Goal: Navigation & Orientation: Find specific page/section

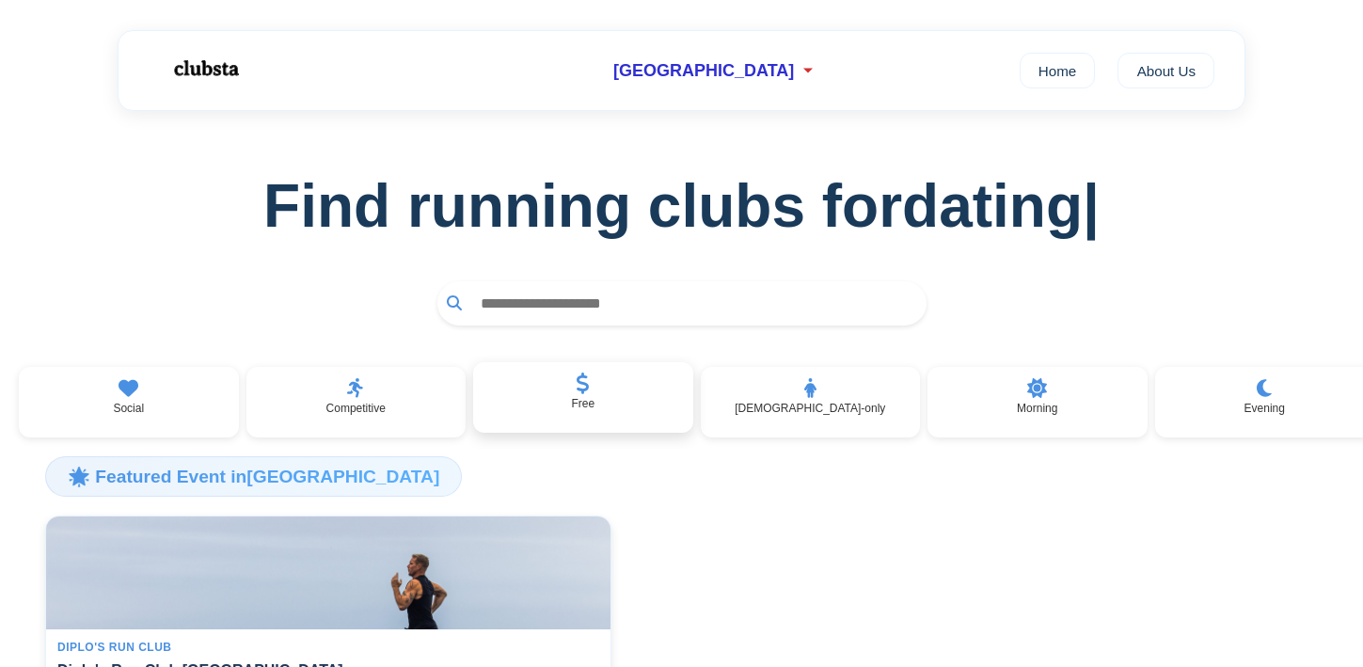
scroll to position [14, 0]
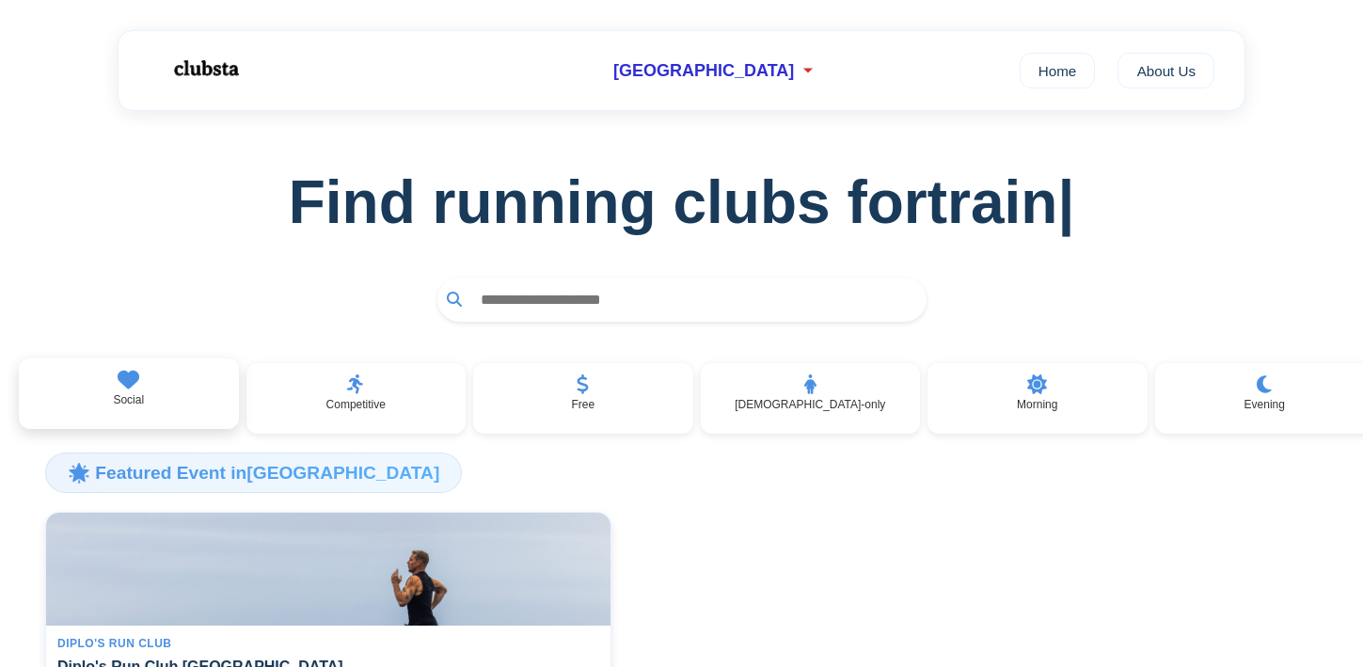
click at [74, 403] on div "Social" at bounding box center [129, 394] width 220 height 72
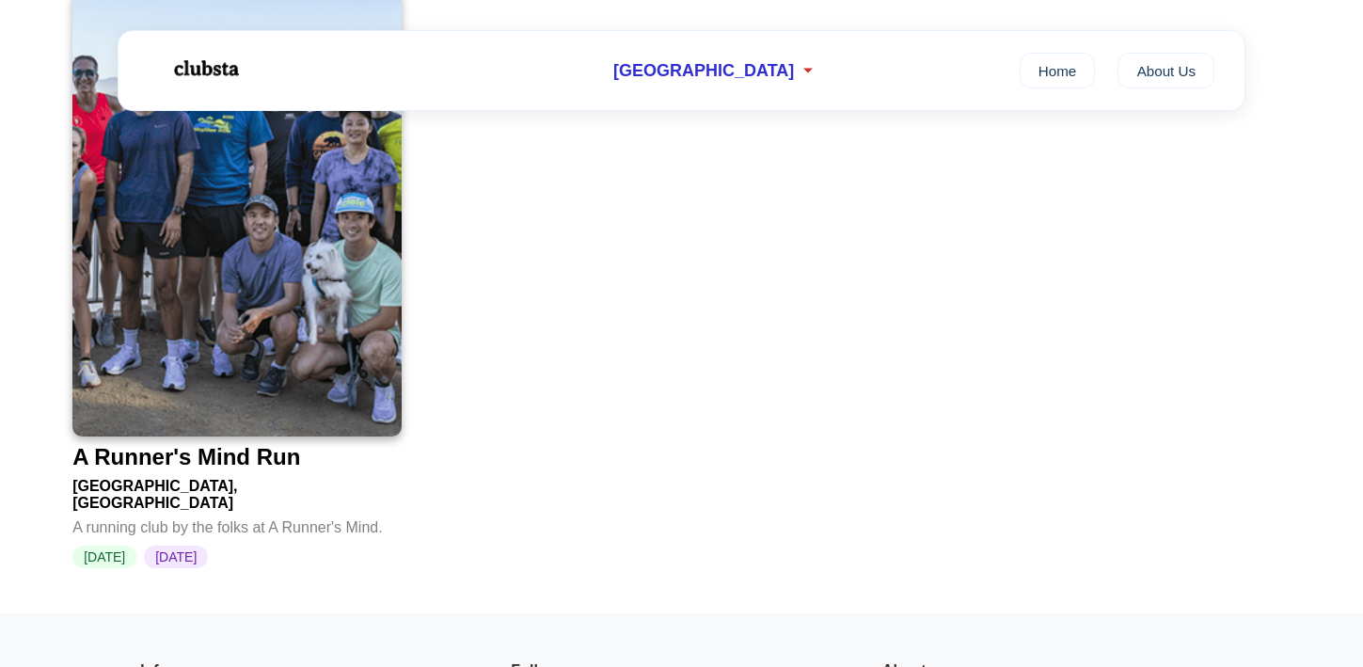
scroll to position [2318, 0]
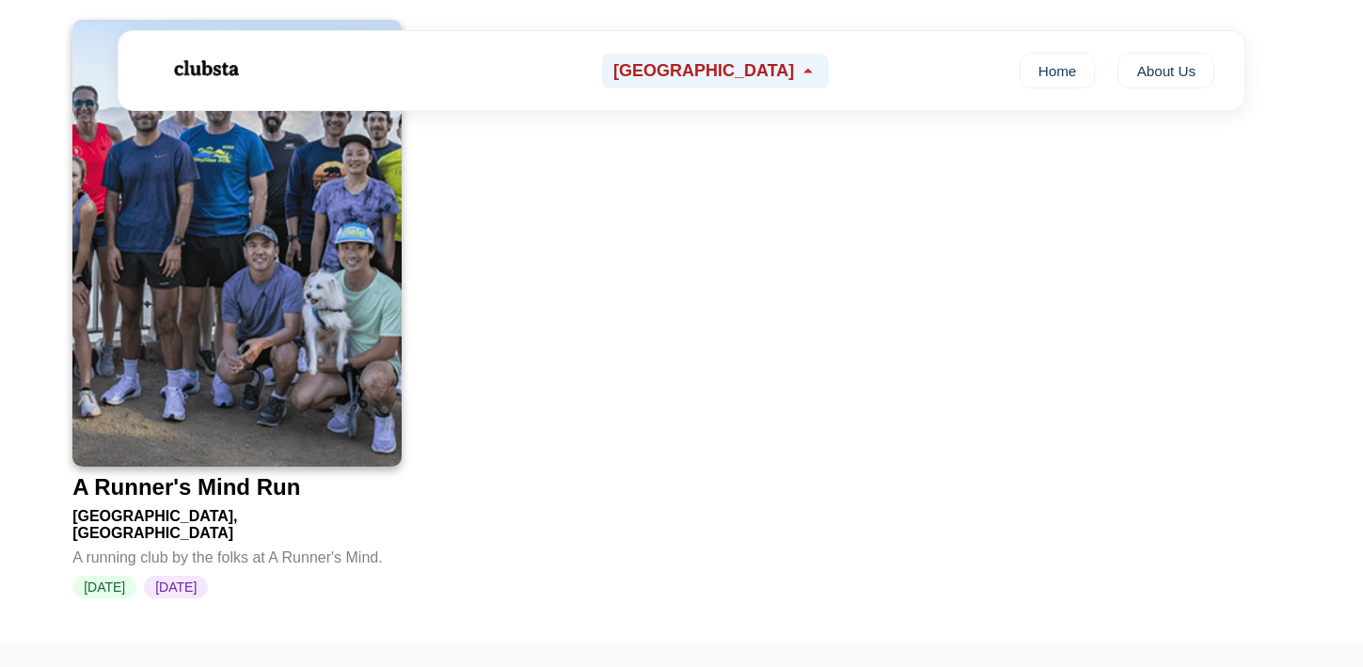
click at [765, 62] on div "[GEOGRAPHIC_DATA]" at bounding box center [715, 71] width 227 height 35
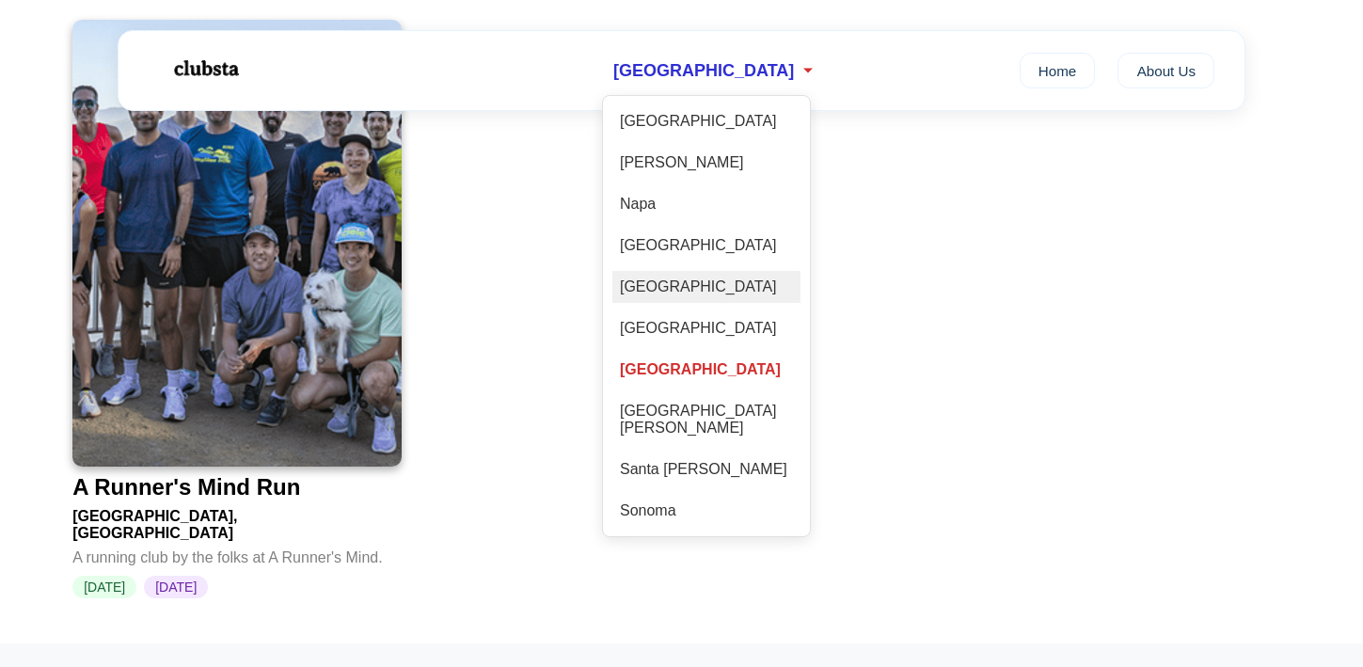
click at [688, 291] on div "[GEOGRAPHIC_DATA]" at bounding box center [707, 287] width 188 height 32
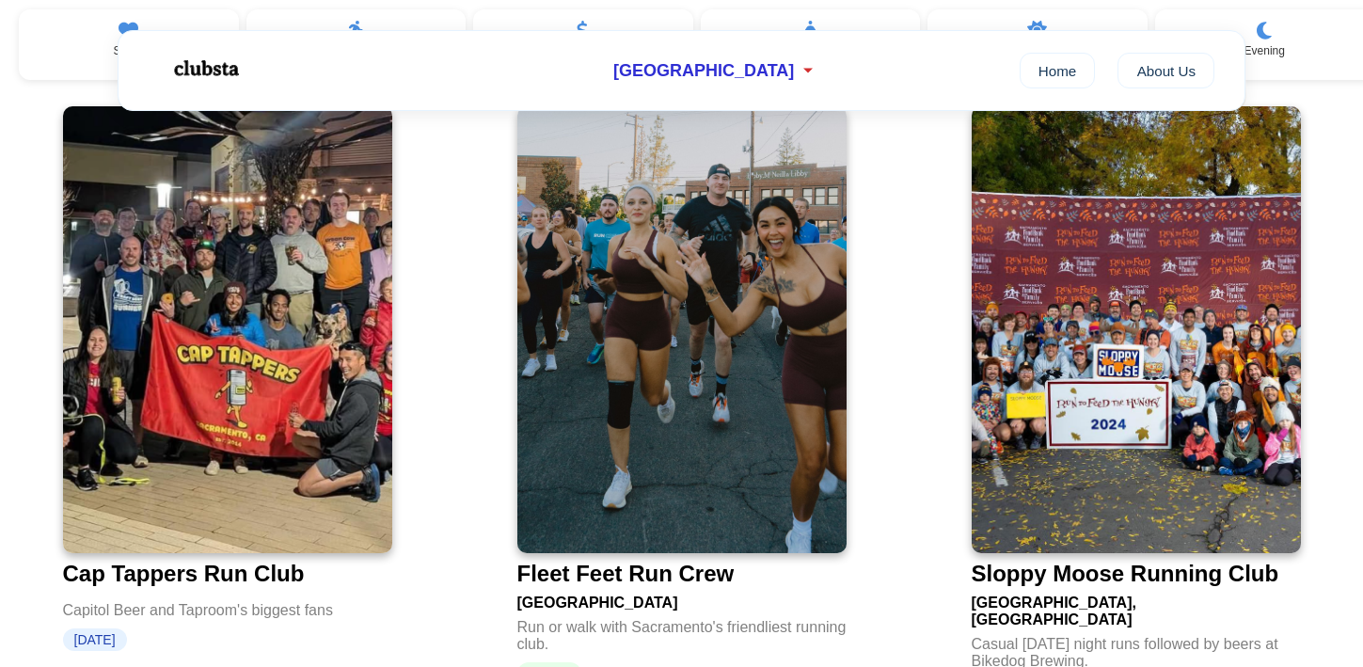
scroll to position [366, 0]
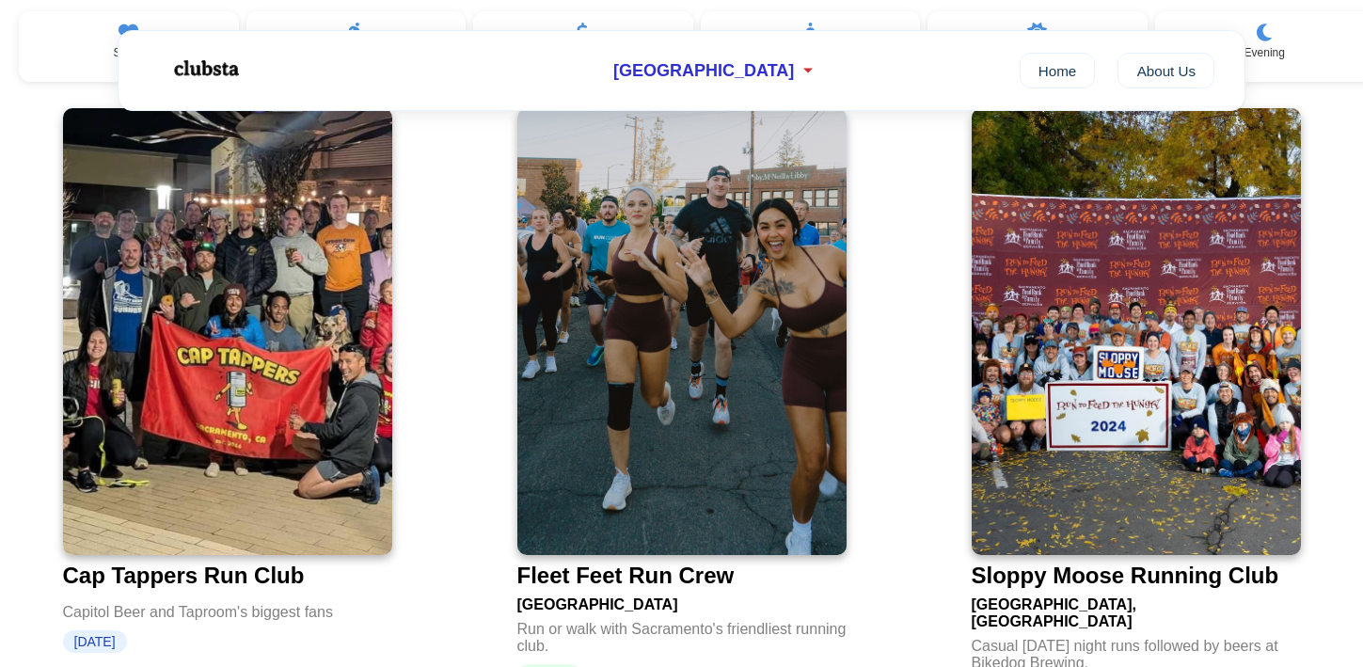
click at [235, 421] on img at bounding box center [227, 331] width 329 height 447
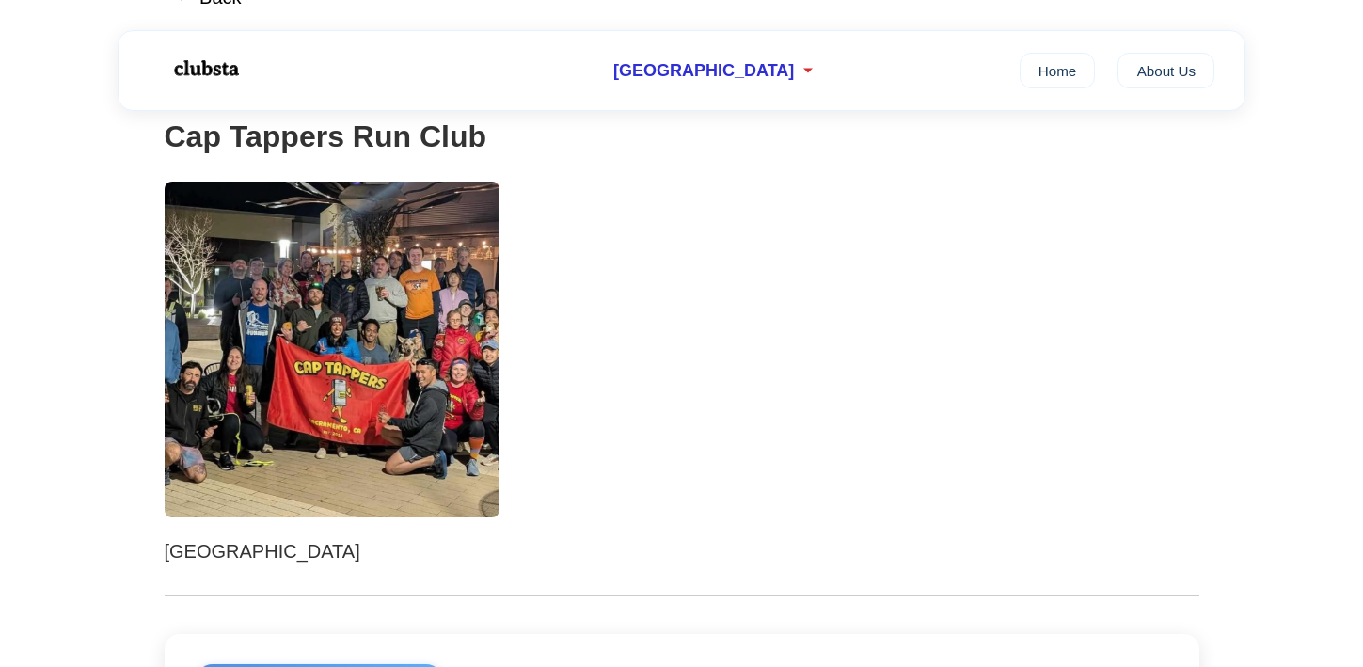
scroll to position [119, 0]
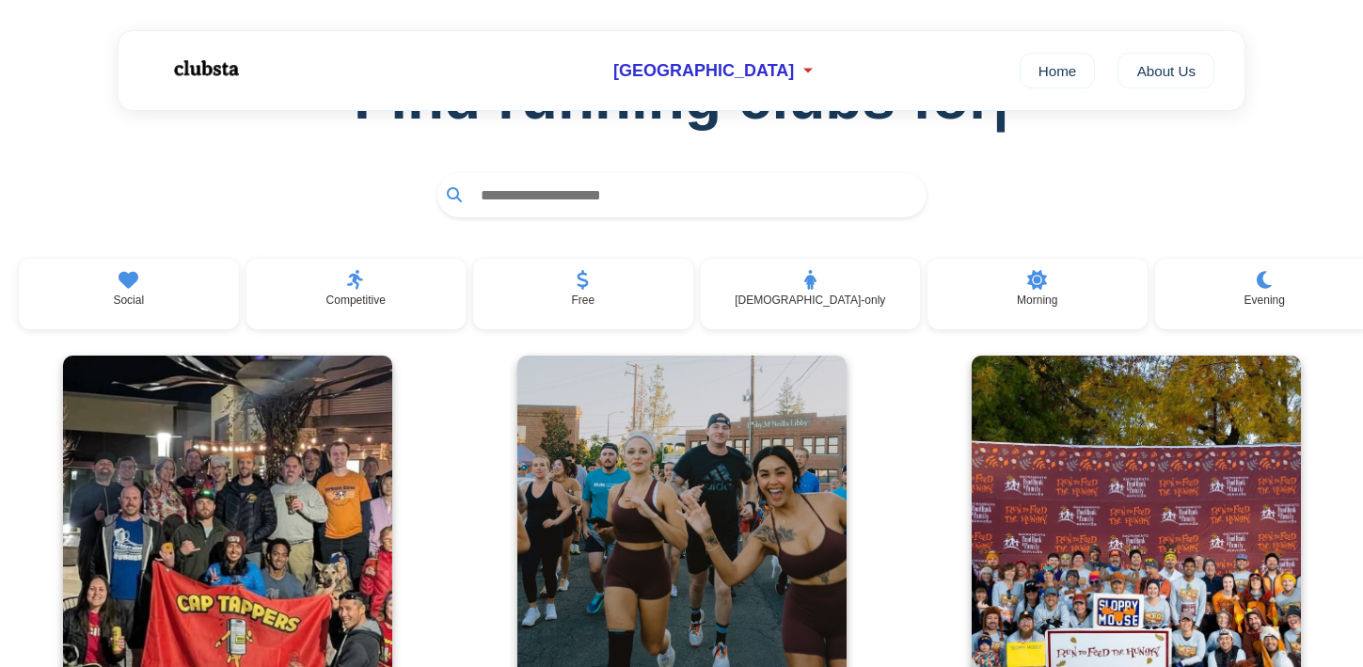
scroll to position [366, 0]
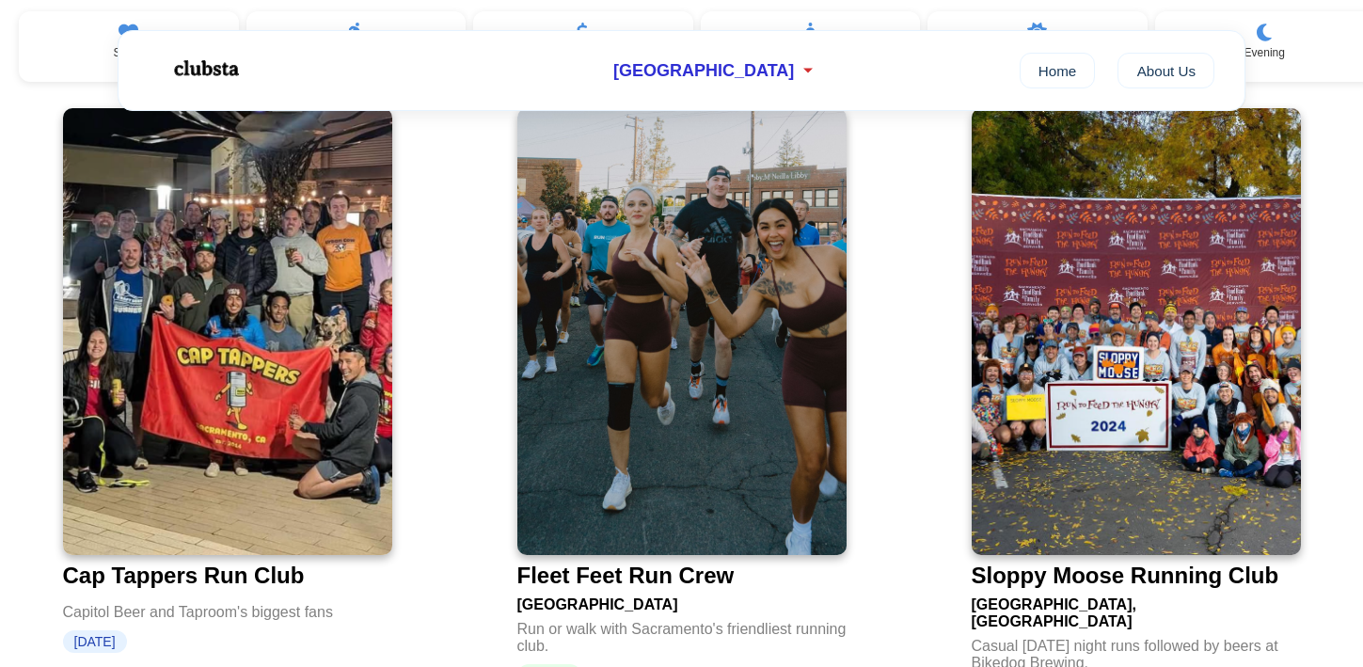
click at [635, 363] on img at bounding box center [681, 331] width 329 height 447
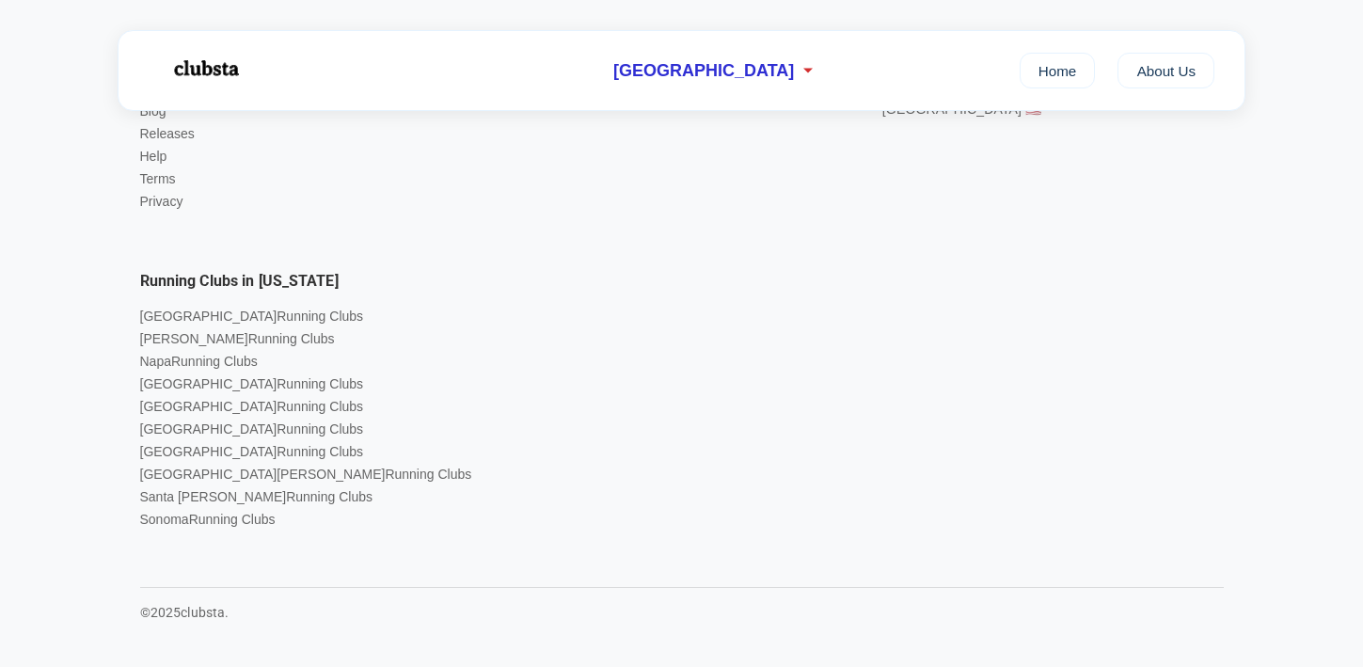
scroll to position [14, 0]
